Goal: Information Seeking & Learning: Learn about a topic

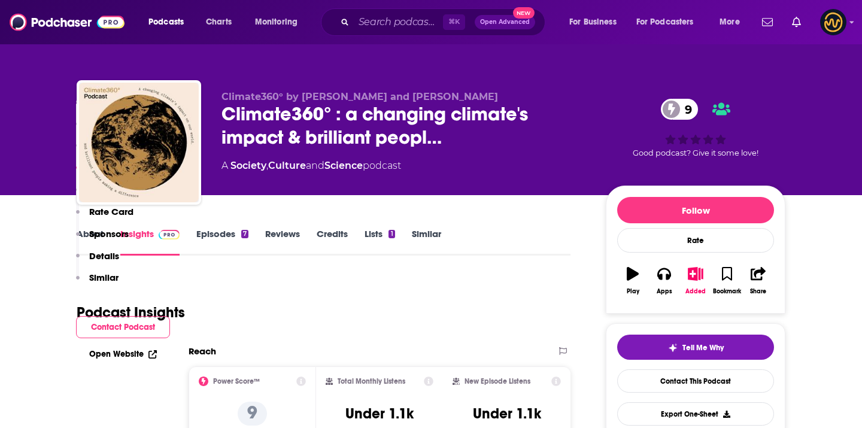
scroll to position [789, 0]
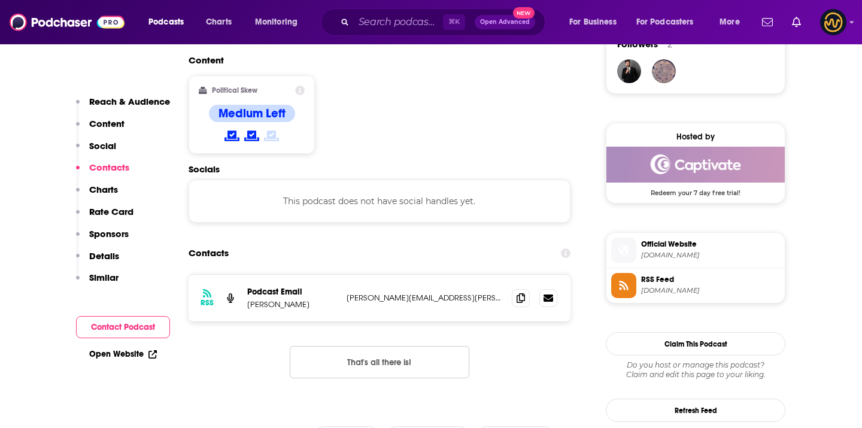
scroll to position [908, 0]
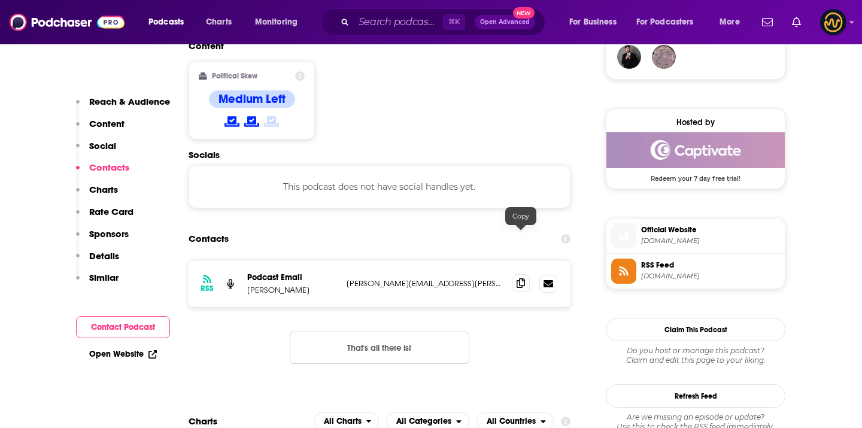
click at [520, 278] on icon at bounding box center [521, 283] width 8 height 10
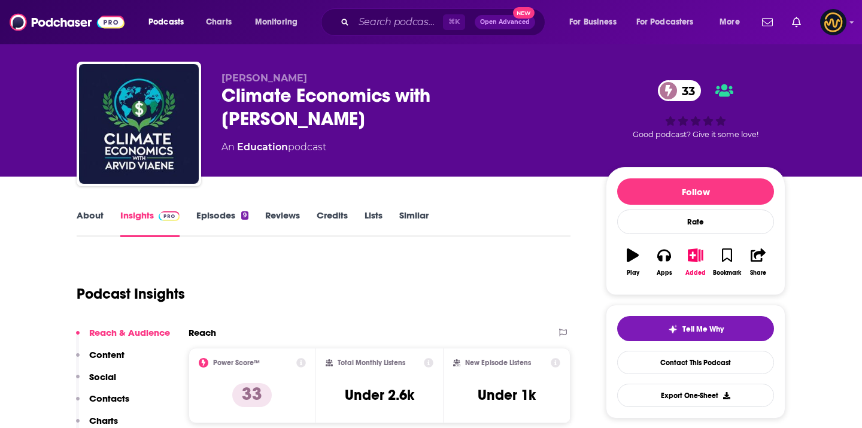
scroll to position [17, 0]
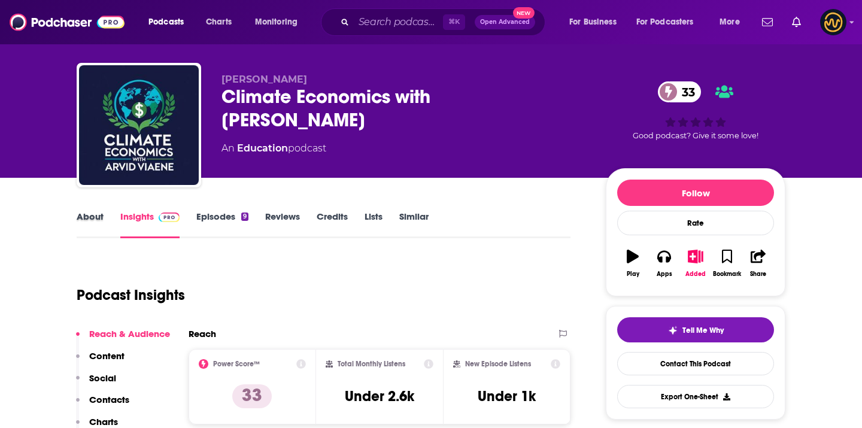
click at [103, 216] on div "About" at bounding box center [99, 225] width 44 height 28
click at [103, 216] on link "About" at bounding box center [90, 225] width 27 height 28
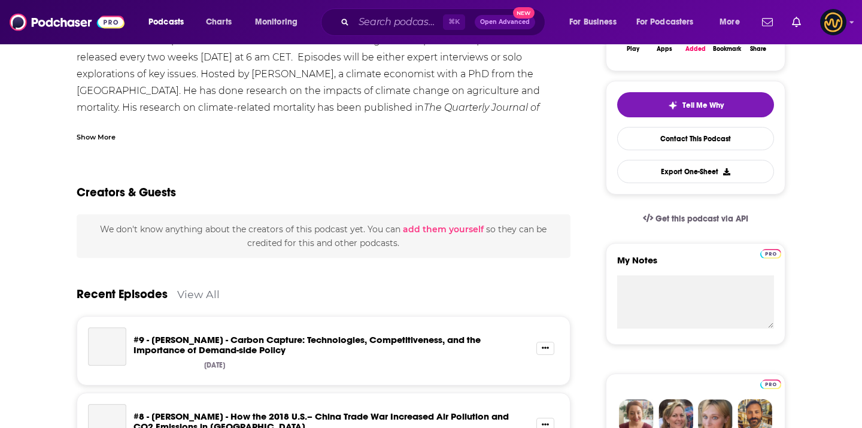
scroll to position [255, 0]
